Goal: Task Accomplishment & Management: Manage account settings

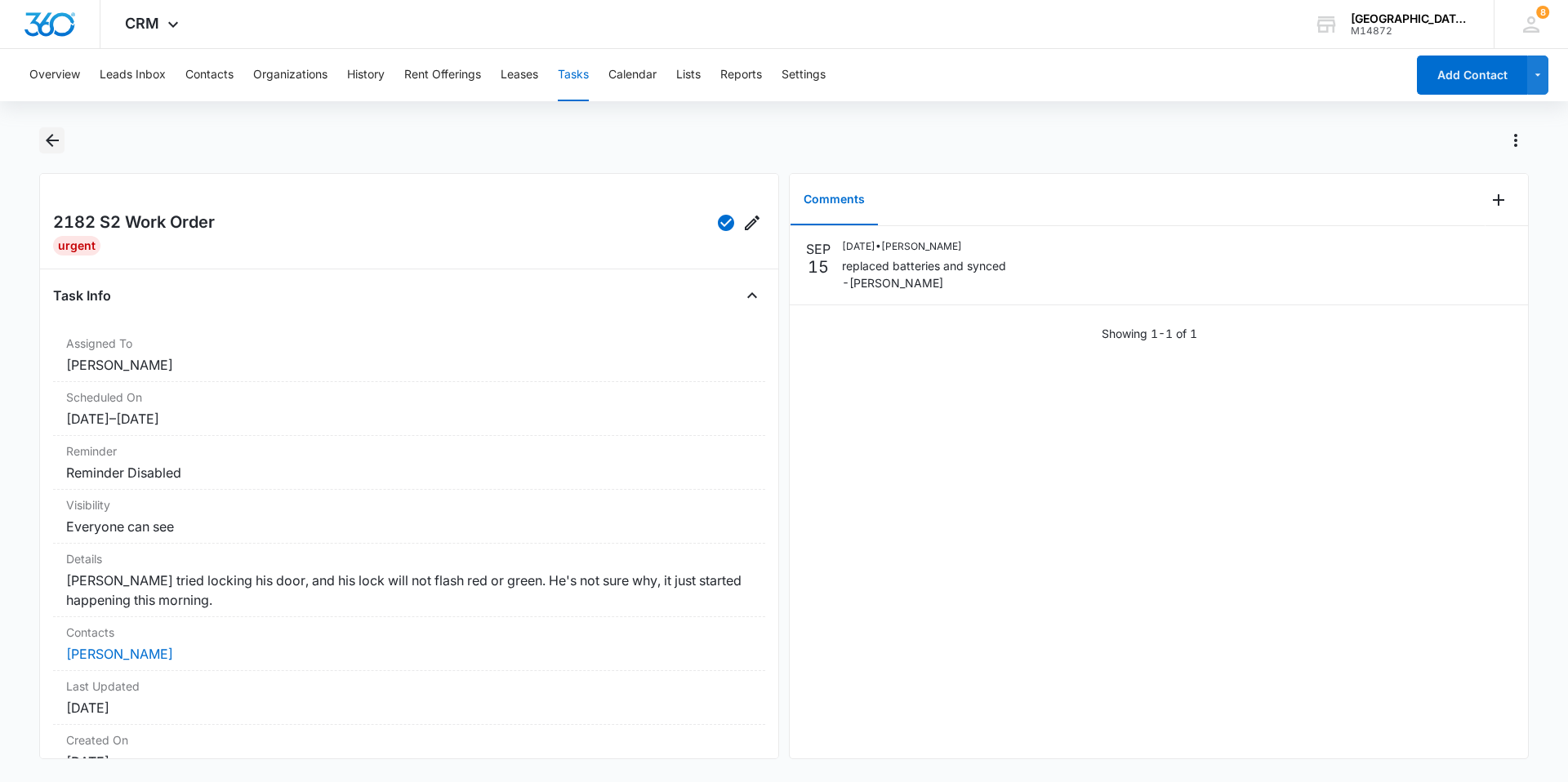
click at [52, 142] on icon "Back" at bounding box center [52, 140] width 13 height 13
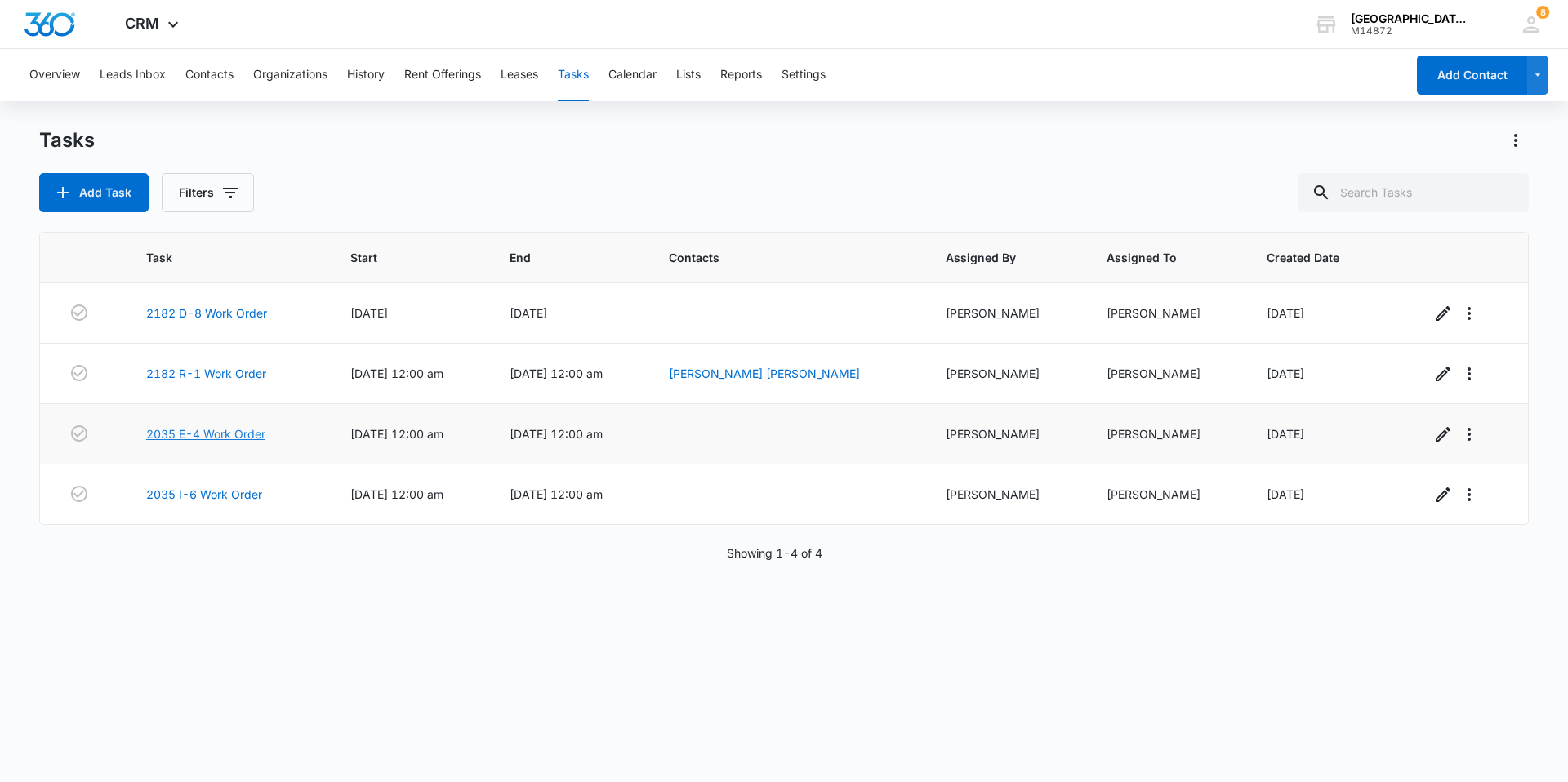
click at [210, 434] on link "2035 E-4 Work Order" at bounding box center [205, 434] width 119 height 17
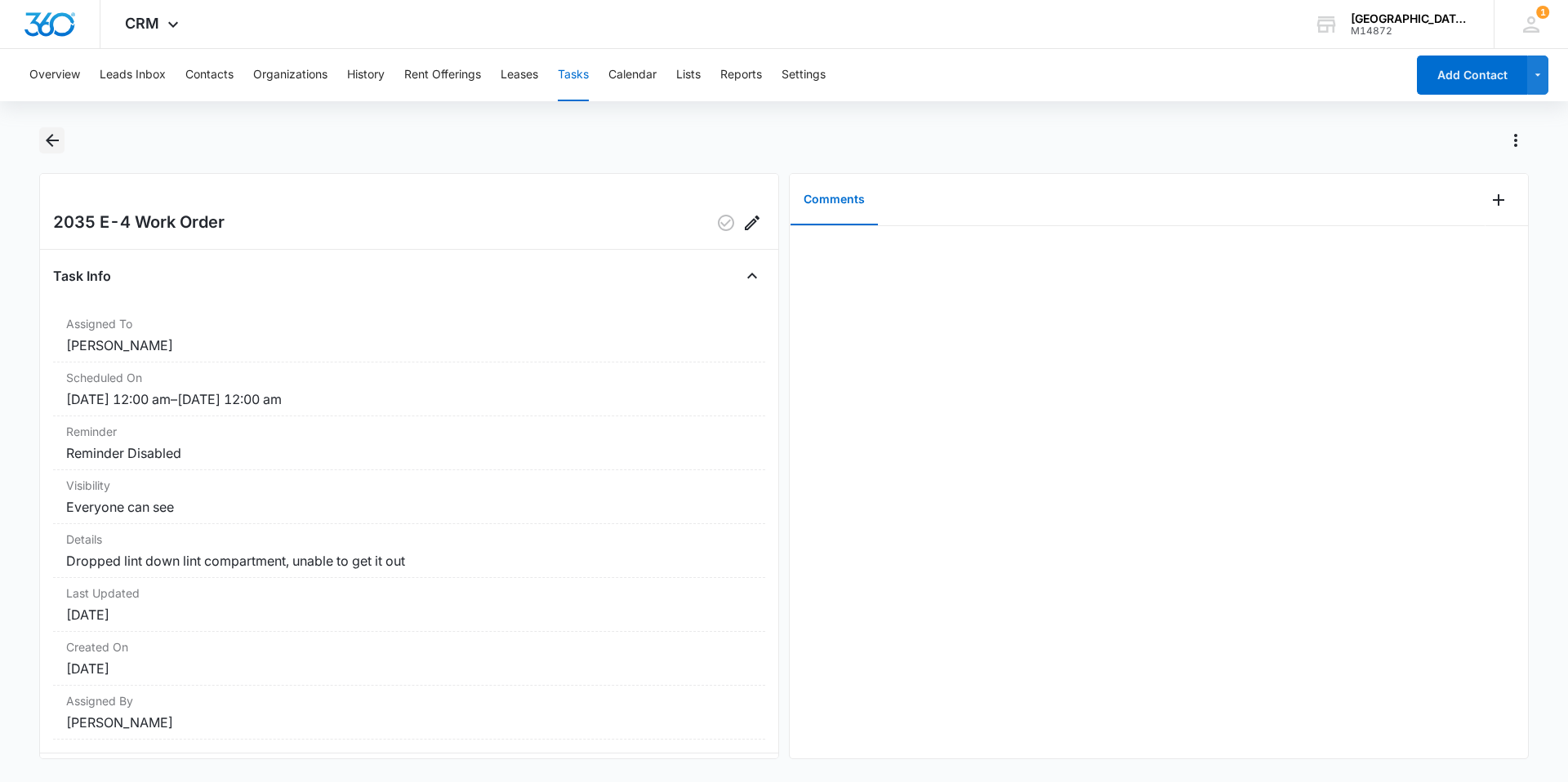
click at [55, 143] on icon "Back" at bounding box center [52, 141] width 19 height 19
